Goal: Learn about a topic

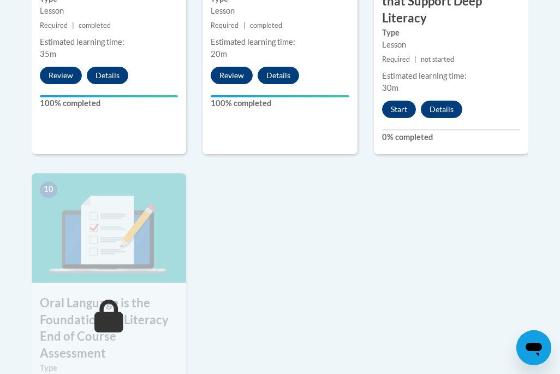
scroll to position [1143, 0]
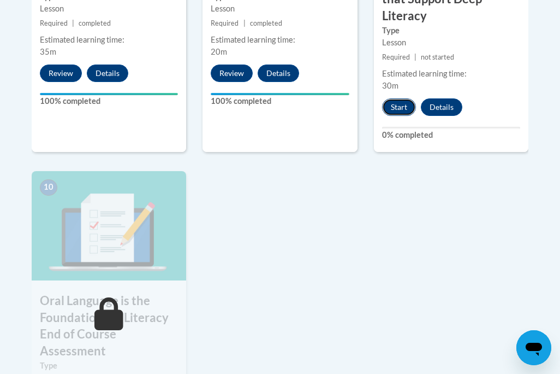
click at [395, 105] on button "Start" at bounding box center [399, 106] width 34 height 17
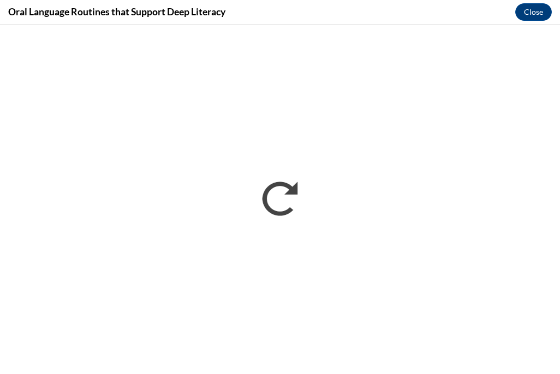
scroll to position [0, 0]
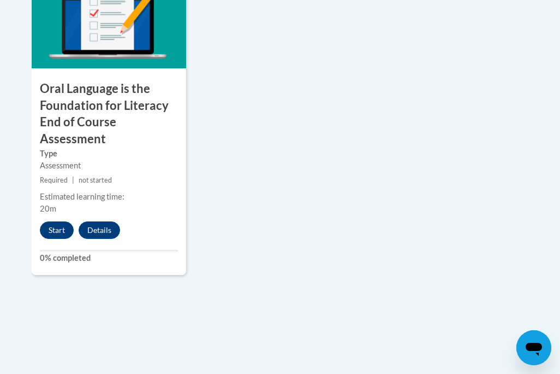
scroll to position [1355, 0]
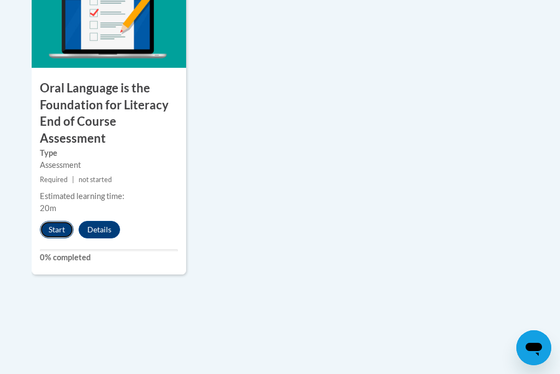
click at [58, 228] on button "Start" at bounding box center [57, 229] width 34 height 17
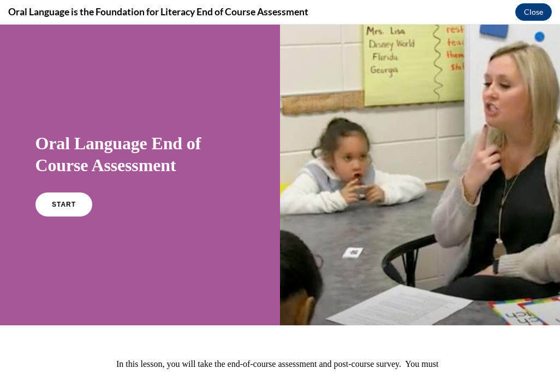
scroll to position [4, 0]
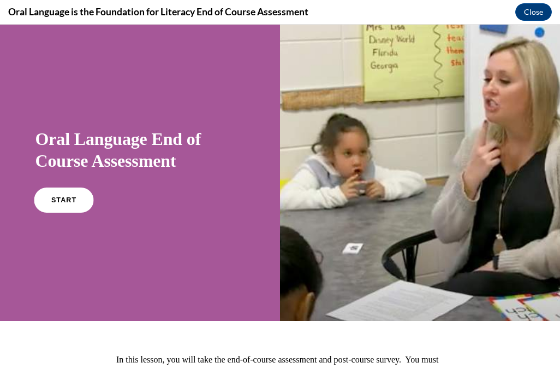
click at [77, 204] on link "START" at bounding box center [64, 199] width 60 height 25
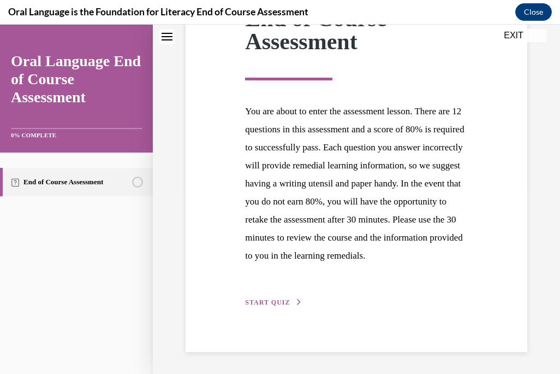
scroll to position [202, 0]
